Goal: Transaction & Acquisition: Purchase product/service

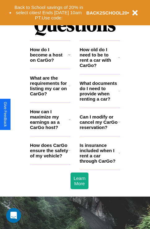
scroll to position [749, 0]
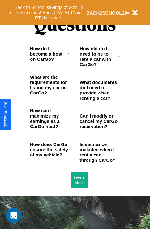
click at [69, 56] on icon at bounding box center [69, 53] width 2 height 5
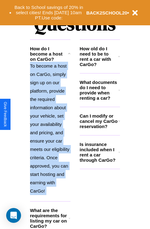
scroll to position [784, 0]
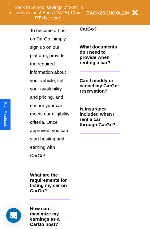
click at [69, 219] on icon at bounding box center [70, 216] width 2 height 5
click at [69, 21] on icon at bounding box center [69, 18] width 2 height 5
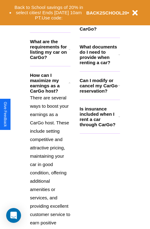
click at [100, 127] on h3 "Is insurance included when I rent a car through CarGo?" at bounding box center [99, 116] width 39 height 21
click at [50, 155] on p "There are several ways to boost your earnings as a CarGo host. These include se…" at bounding box center [50, 169] width 40 height 150
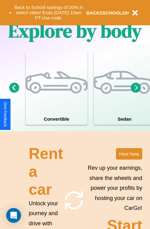
scroll to position [397, 0]
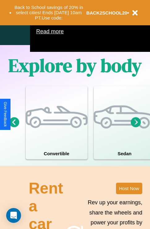
click at [136, 127] on icon at bounding box center [136, 122] width 10 height 10
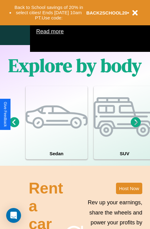
click at [136, 127] on icon at bounding box center [136, 122] width 10 height 10
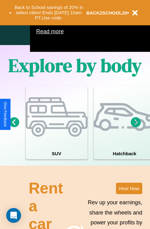
click at [136, 127] on icon at bounding box center [136, 122] width 10 height 10
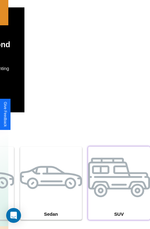
click at [119, 193] on div at bounding box center [119, 178] width 62 height 62
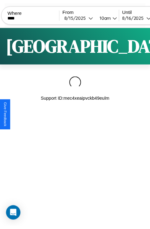
scroll to position [0, 53]
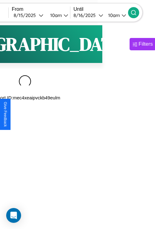
type input "****"
click at [136, 12] on icon at bounding box center [133, 13] width 6 height 6
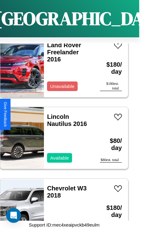
scroll to position [1457, 0]
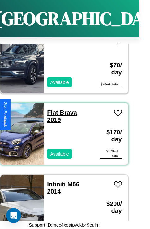
click at [50, 109] on link "Fiat Brava 2019" at bounding box center [62, 116] width 30 height 14
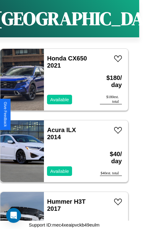
scroll to position [3249, 0]
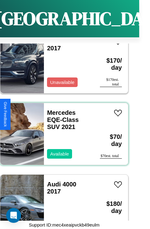
click at [62, 130] on div "Mercedes EQE-Class SUV 2021 Available" at bounding box center [69, 134] width 50 height 62
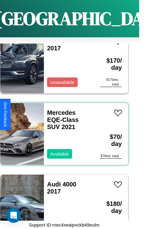
click at [62, 130] on div "Mercedes EQE-Class SUV 2021 Available" at bounding box center [69, 134] width 50 height 62
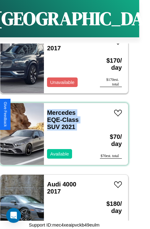
click at [62, 130] on div "Mercedes EQE-Class SUV 2021 Available" at bounding box center [69, 134] width 50 height 62
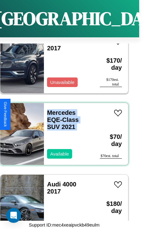
click at [62, 130] on div "Mercedes EQE-Class SUV 2021 Available" at bounding box center [69, 134] width 50 height 62
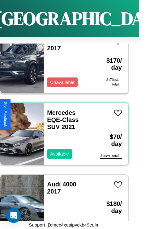
click at [62, 130] on div "Mercedes EQE-Class SUV 2021 Available" at bounding box center [69, 134] width 50 height 62
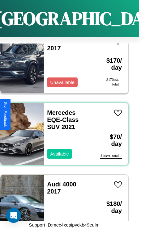
click at [62, 130] on div "Mercedes EQE-Class SUV 2021 Available" at bounding box center [69, 134] width 50 height 62
click at [59, 109] on link "Mercedes EQE-Class SUV 2021" at bounding box center [63, 119] width 32 height 21
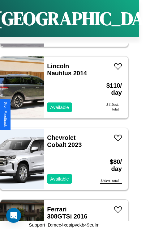
scroll to position [8985, 0]
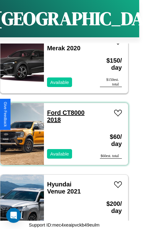
click at [52, 109] on link "Ford CT8000 2018" at bounding box center [65, 116] width 37 height 14
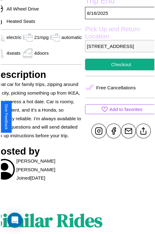
scroll to position [198, 30]
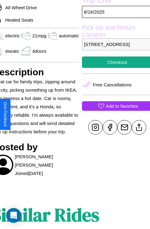
click at [114, 110] on p "Add to favorites" at bounding box center [122, 106] width 32 height 8
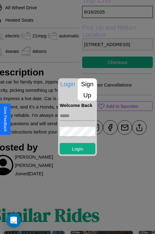
click at [77, 116] on input "text" at bounding box center [78, 116] width 36 height 10
type input "**********"
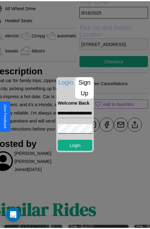
scroll to position [0, 0]
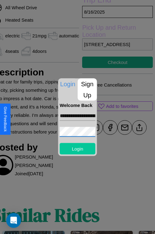
click at [77, 148] on button "Login" at bounding box center [78, 148] width 36 height 11
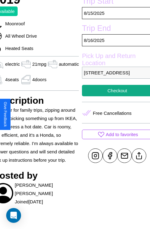
scroll to position [154, 30]
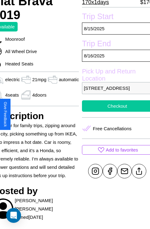
click at [114, 112] on button "Checkout" at bounding box center [117, 105] width 70 height 11
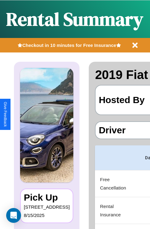
scroll to position [0, 117]
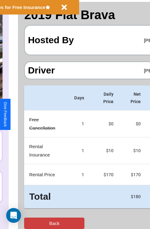
click at [30, 223] on button "Back" at bounding box center [54, 223] width 60 height 11
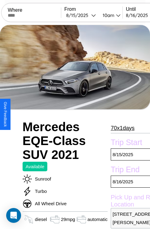
scroll to position [26, 0]
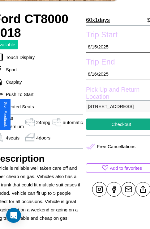
scroll to position [154, 33]
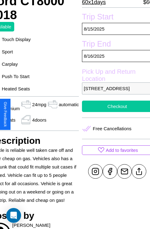
click at [114, 112] on button "Checkout" at bounding box center [117, 106] width 70 height 11
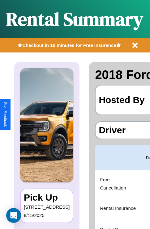
scroll to position [0, 117]
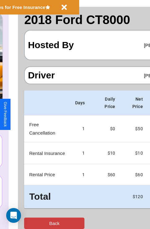
click at [30, 223] on button "Back" at bounding box center [54, 223] width 60 height 11
